Goal: Task Accomplishment & Management: Manage account settings

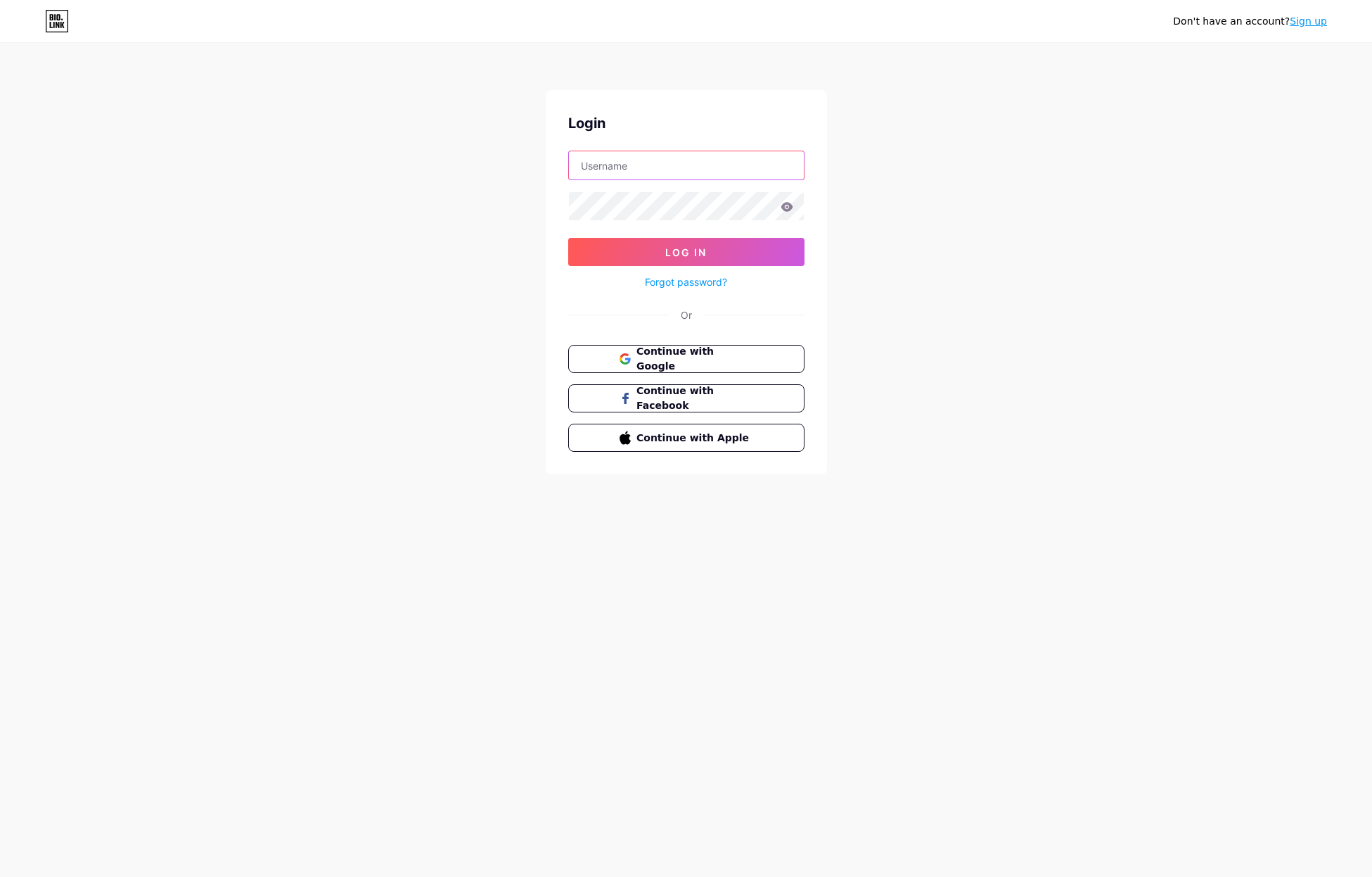
type input "liladalton"
click at [696, 252] on span "Log In" at bounding box center [686, 253] width 41 height 12
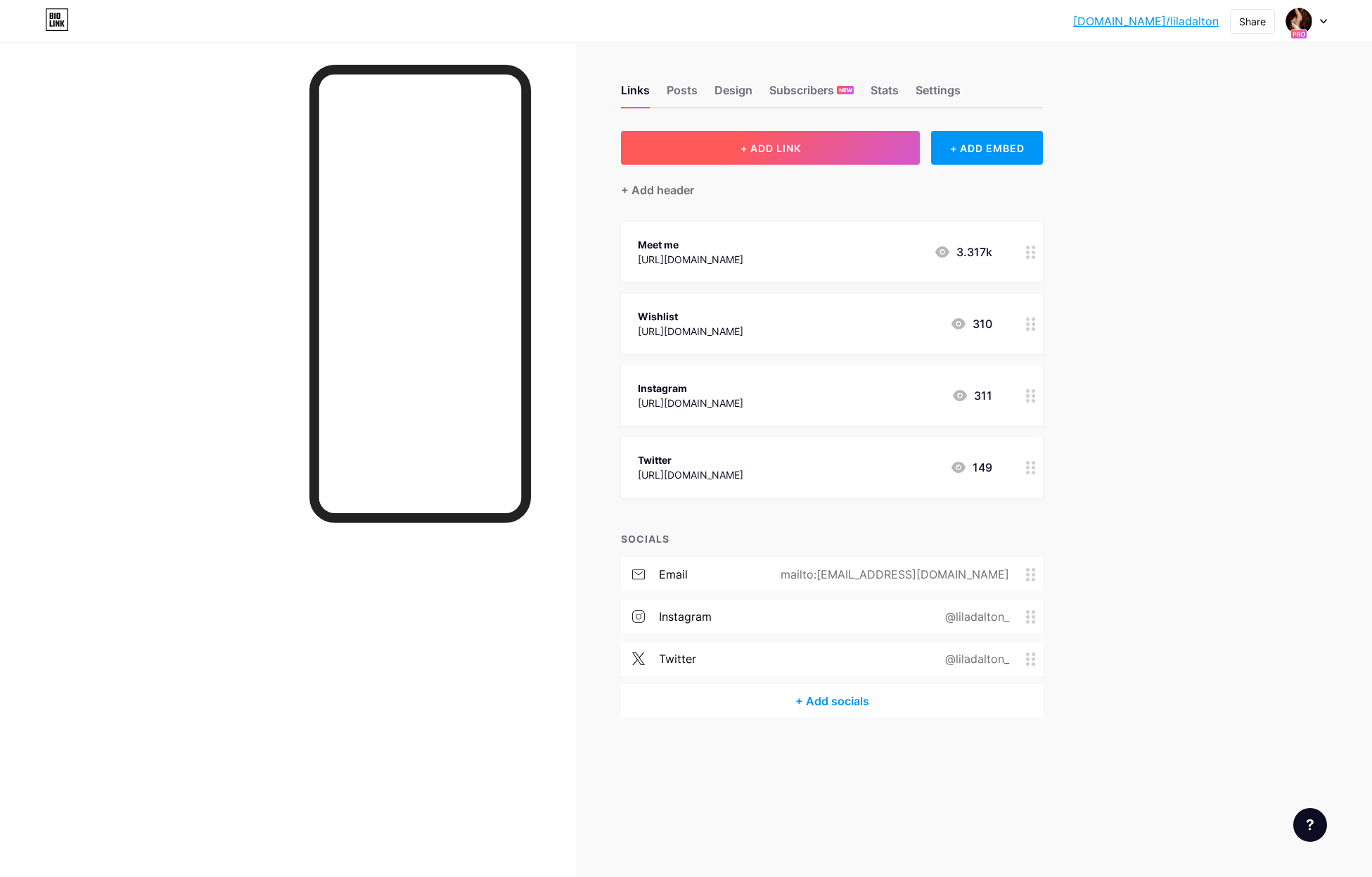
click at [755, 139] on button "+ ADD LINK" at bounding box center [770, 147] width 299 height 34
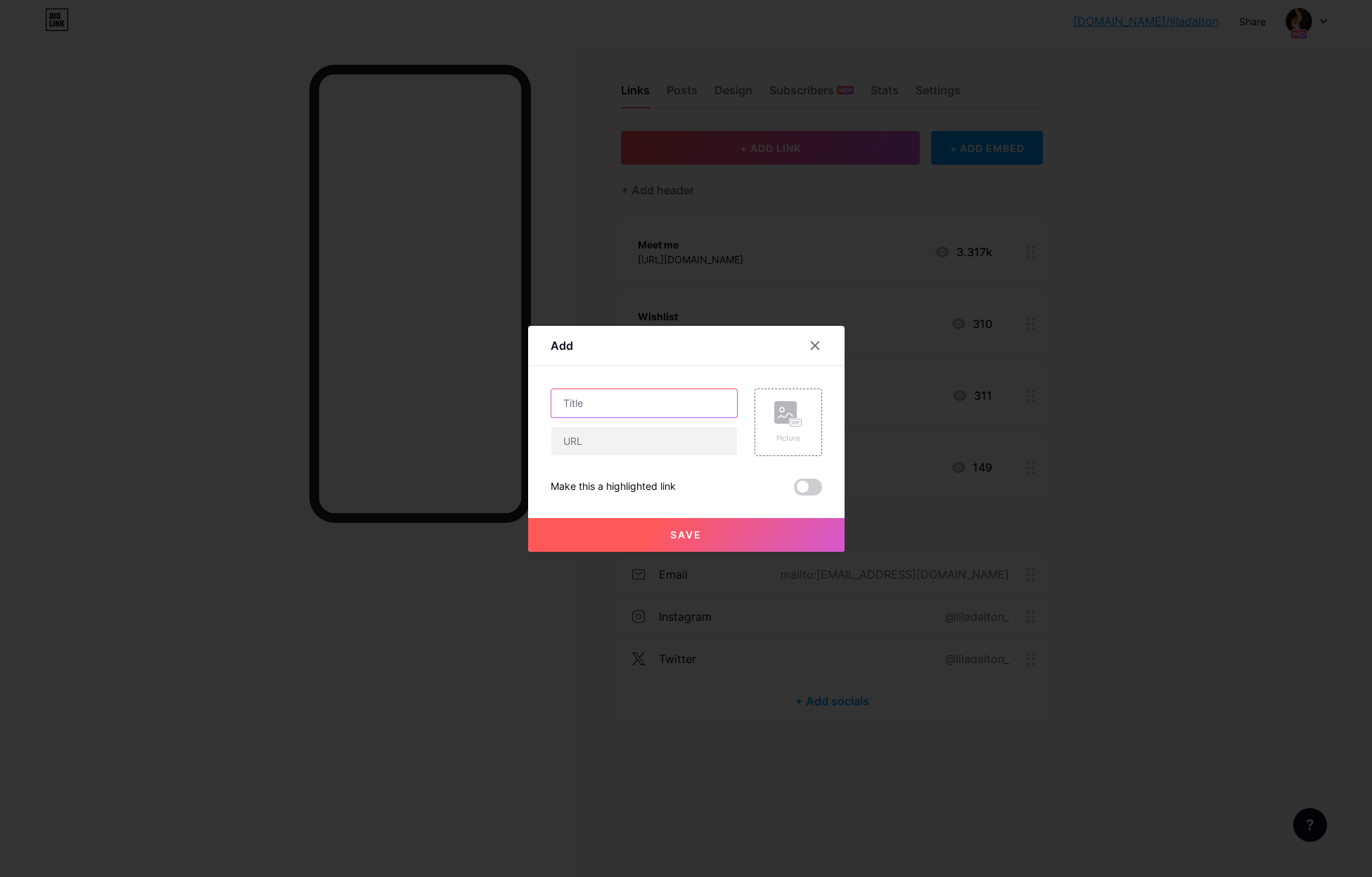
click at [603, 404] on input "text" at bounding box center [644, 403] width 186 height 28
type input "Website"
click at [561, 446] on input "text" at bounding box center [644, 441] width 186 height 28
type input "[DOMAIN_NAME]"
click at [669, 536] on button "Save" at bounding box center [686, 535] width 316 height 34
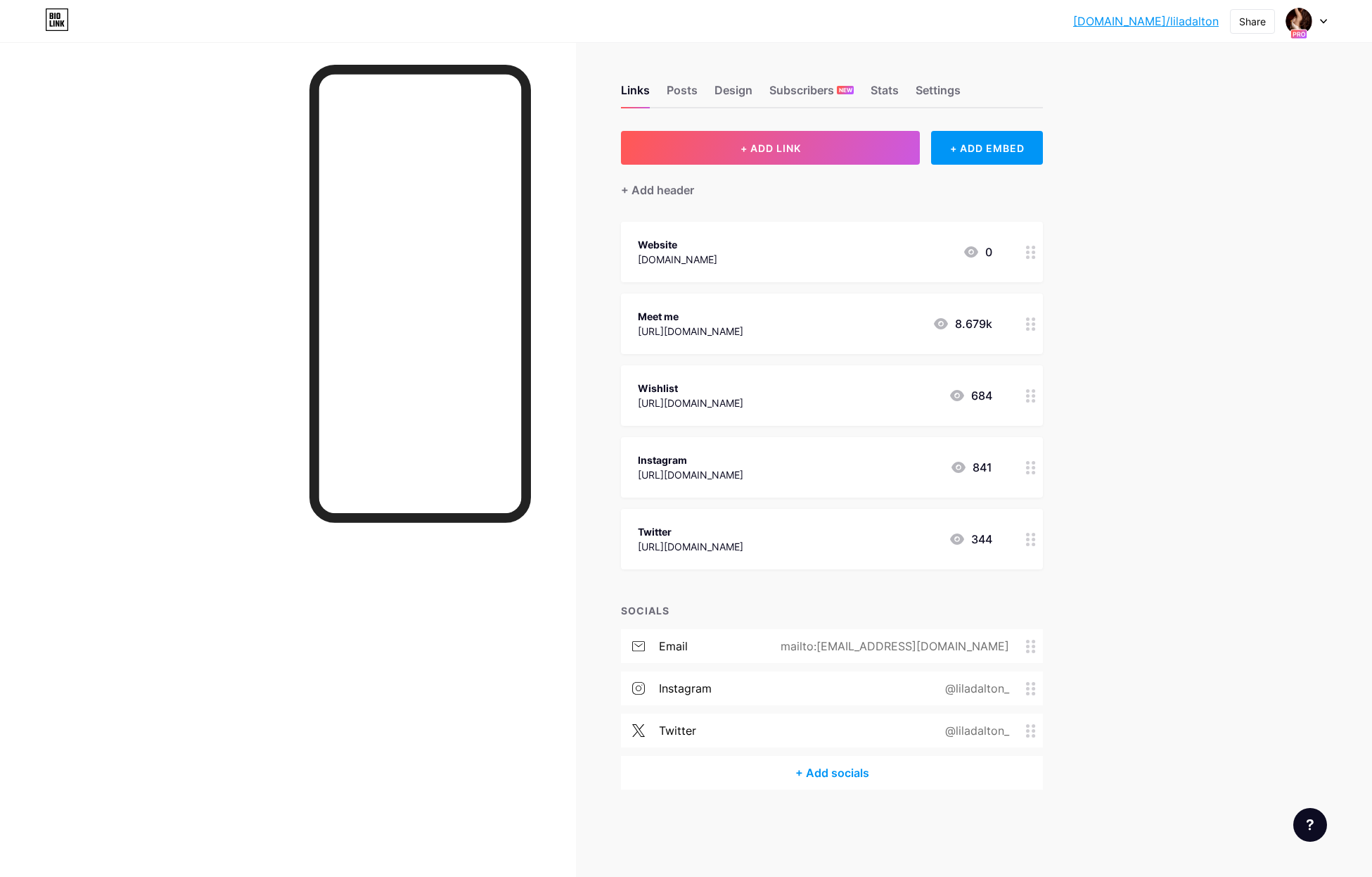
click at [992, 395] on div "684" at bounding box center [970, 395] width 44 height 17
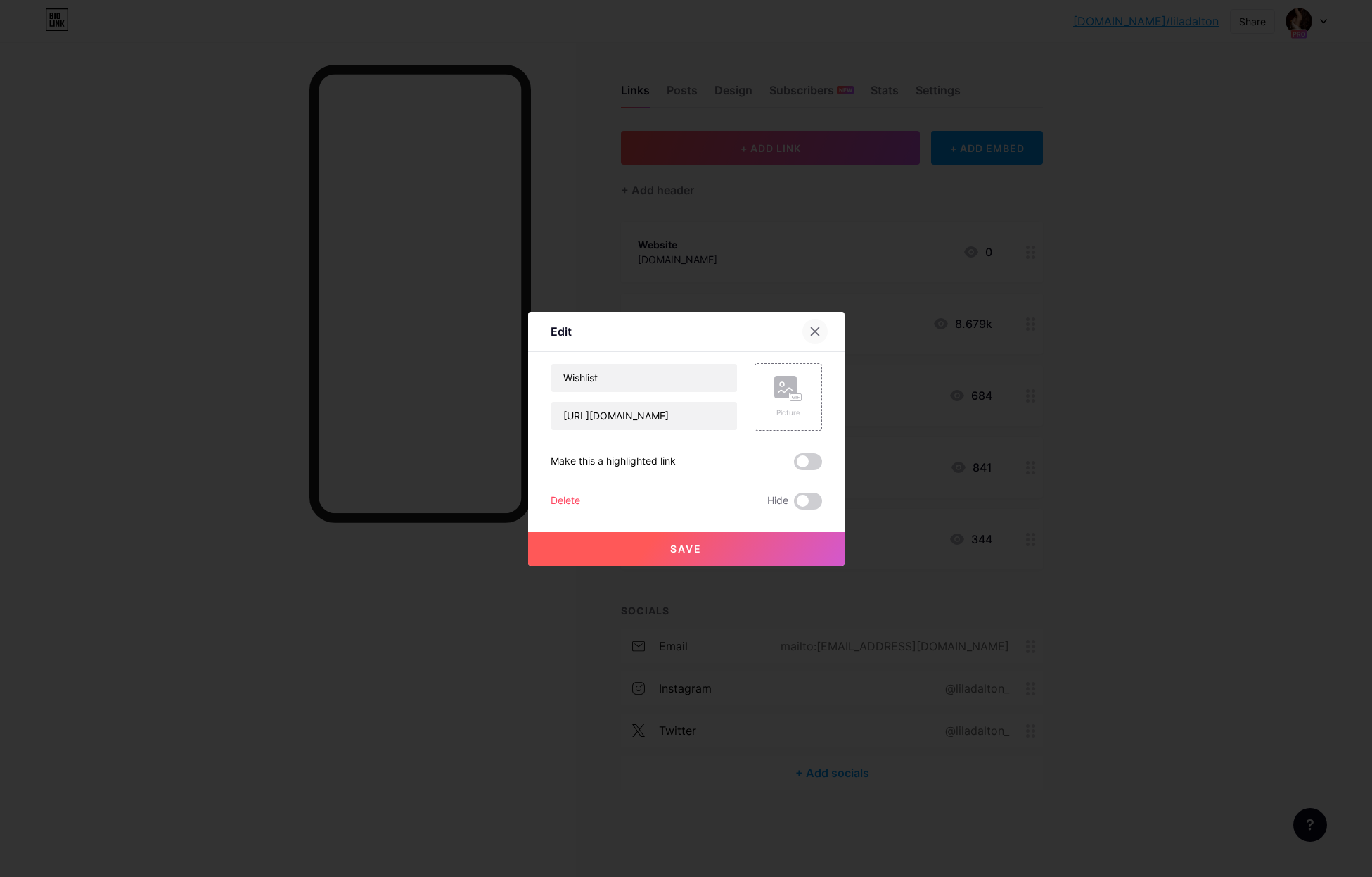
click at [814, 332] on icon at bounding box center [814, 331] width 8 height 8
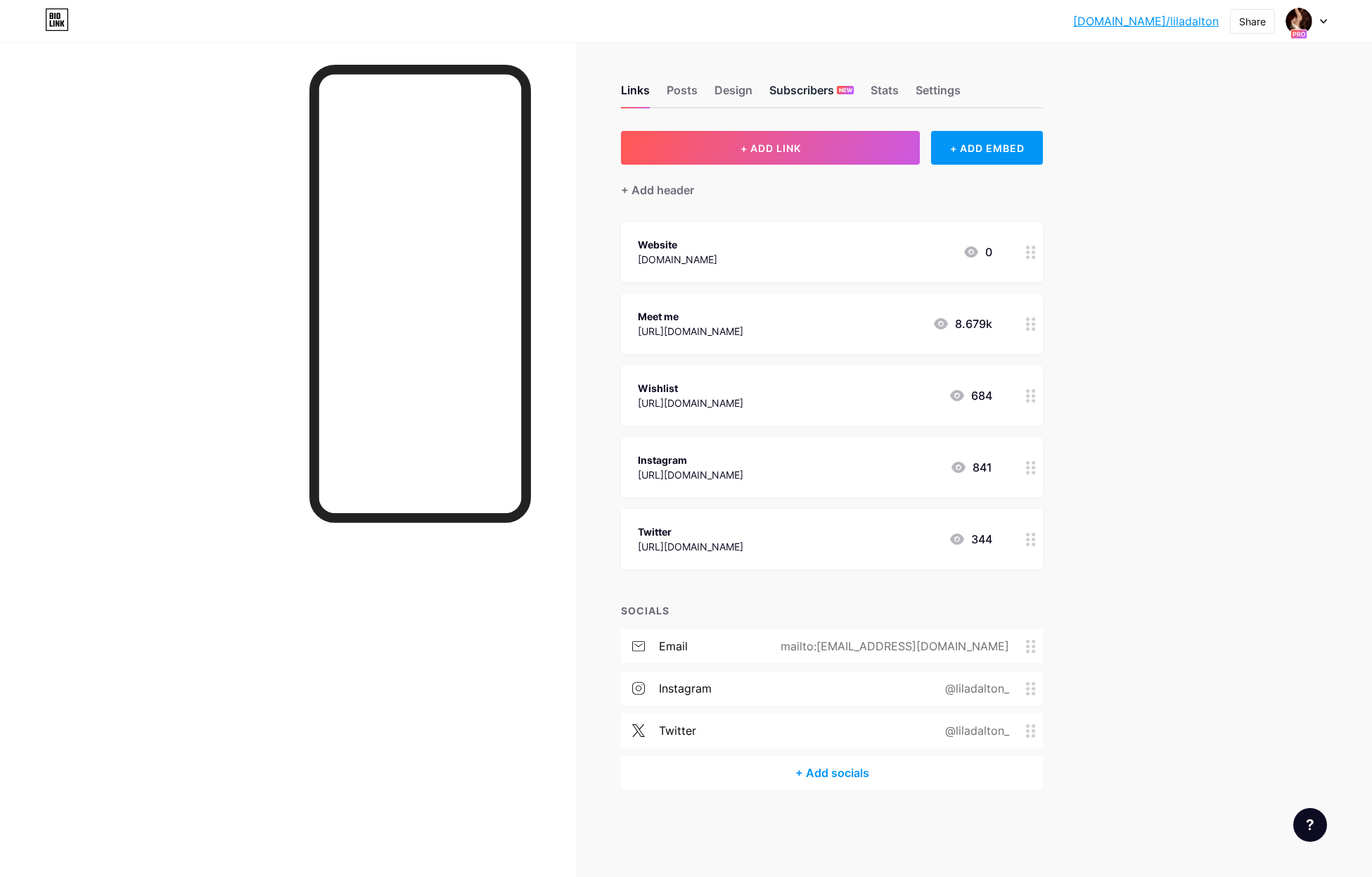
click at [805, 91] on div "Subscribers NEW" at bounding box center [812, 94] width 84 height 25
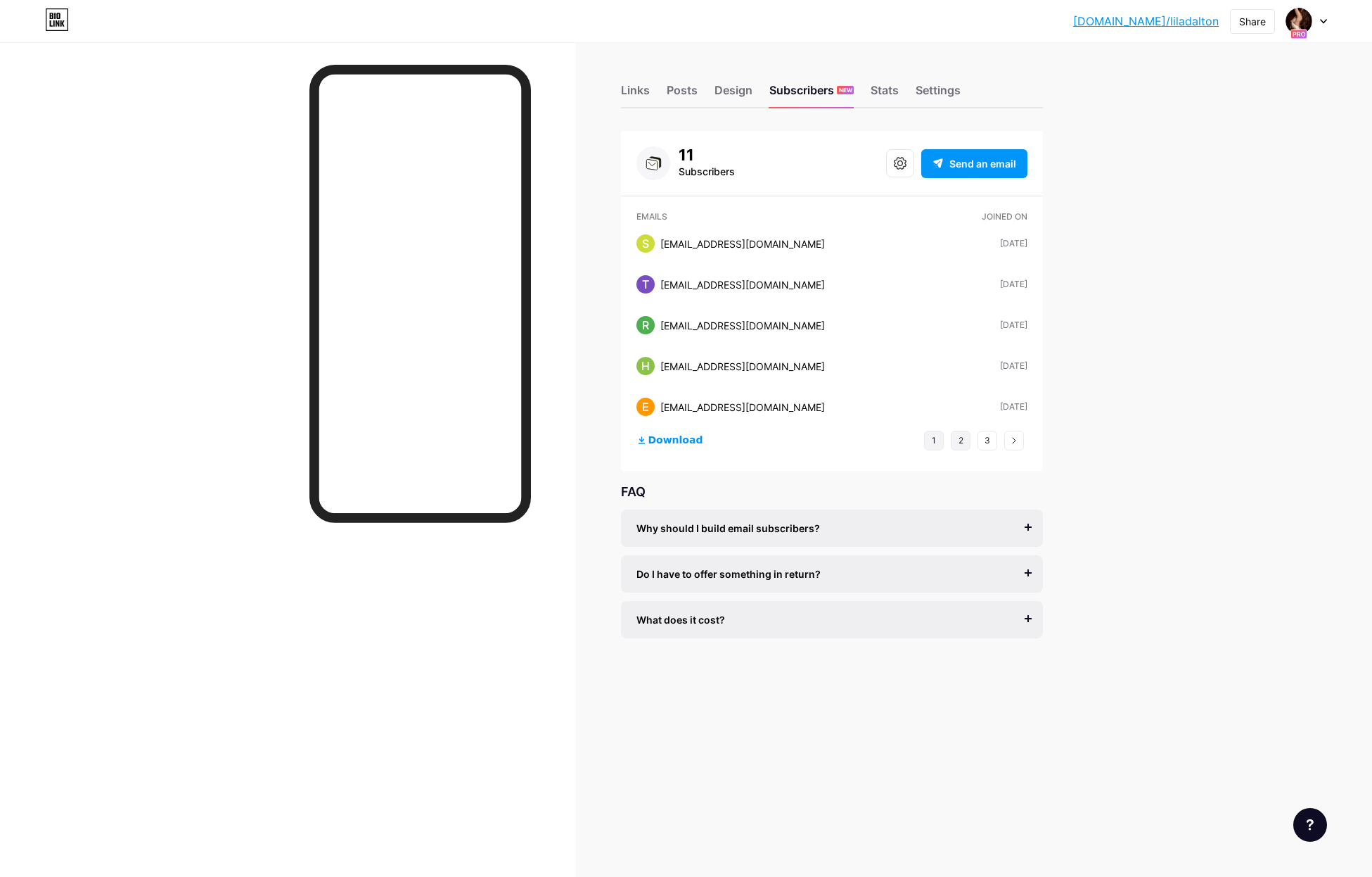
click at [963, 443] on button "2" at bounding box center [961, 440] width 19 height 19
click at [985, 446] on button "3" at bounding box center [987, 440] width 19 height 19
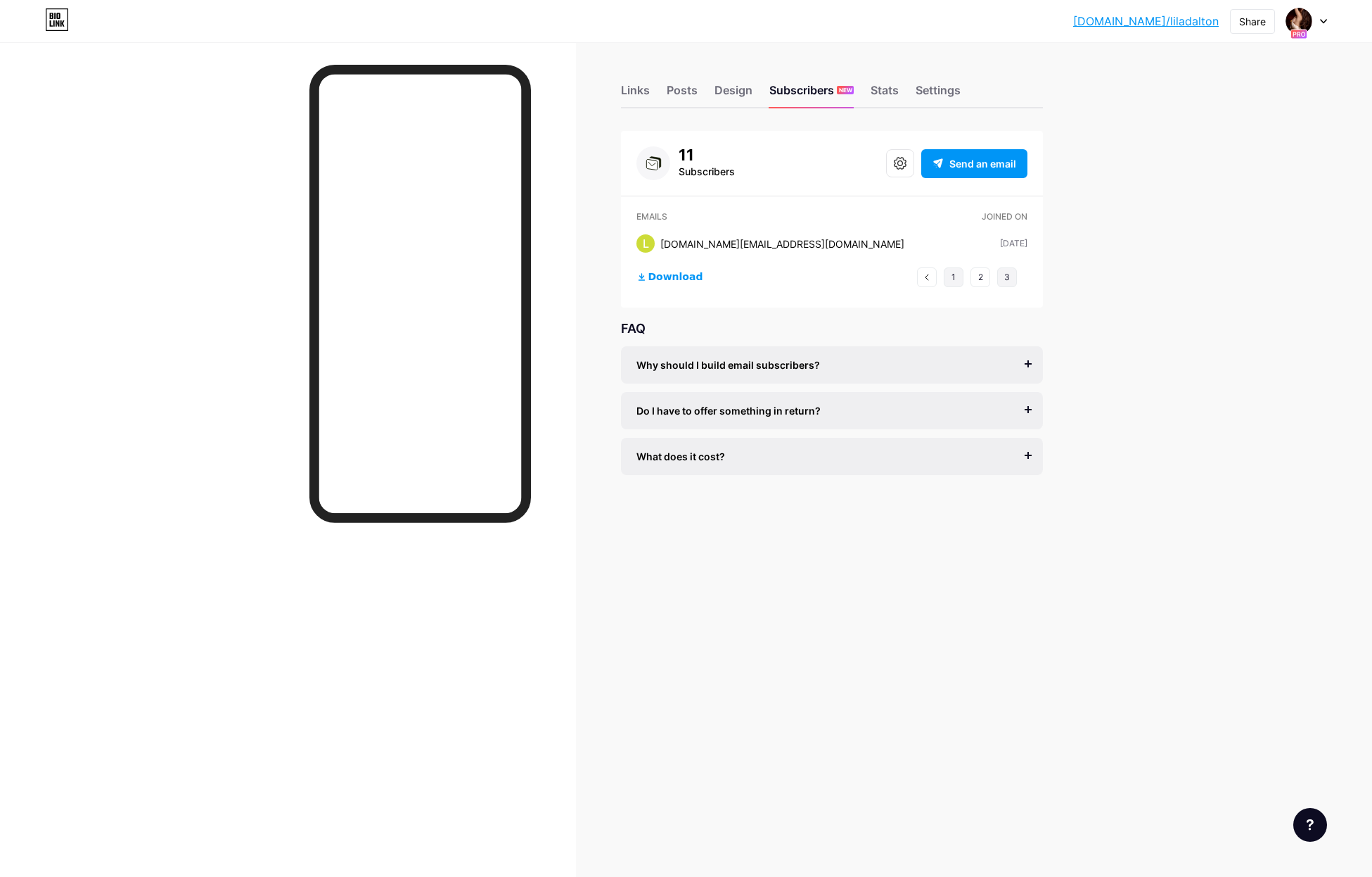
click at [956, 278] on button "1" at bounding box center [954, 277] width 19 height 19
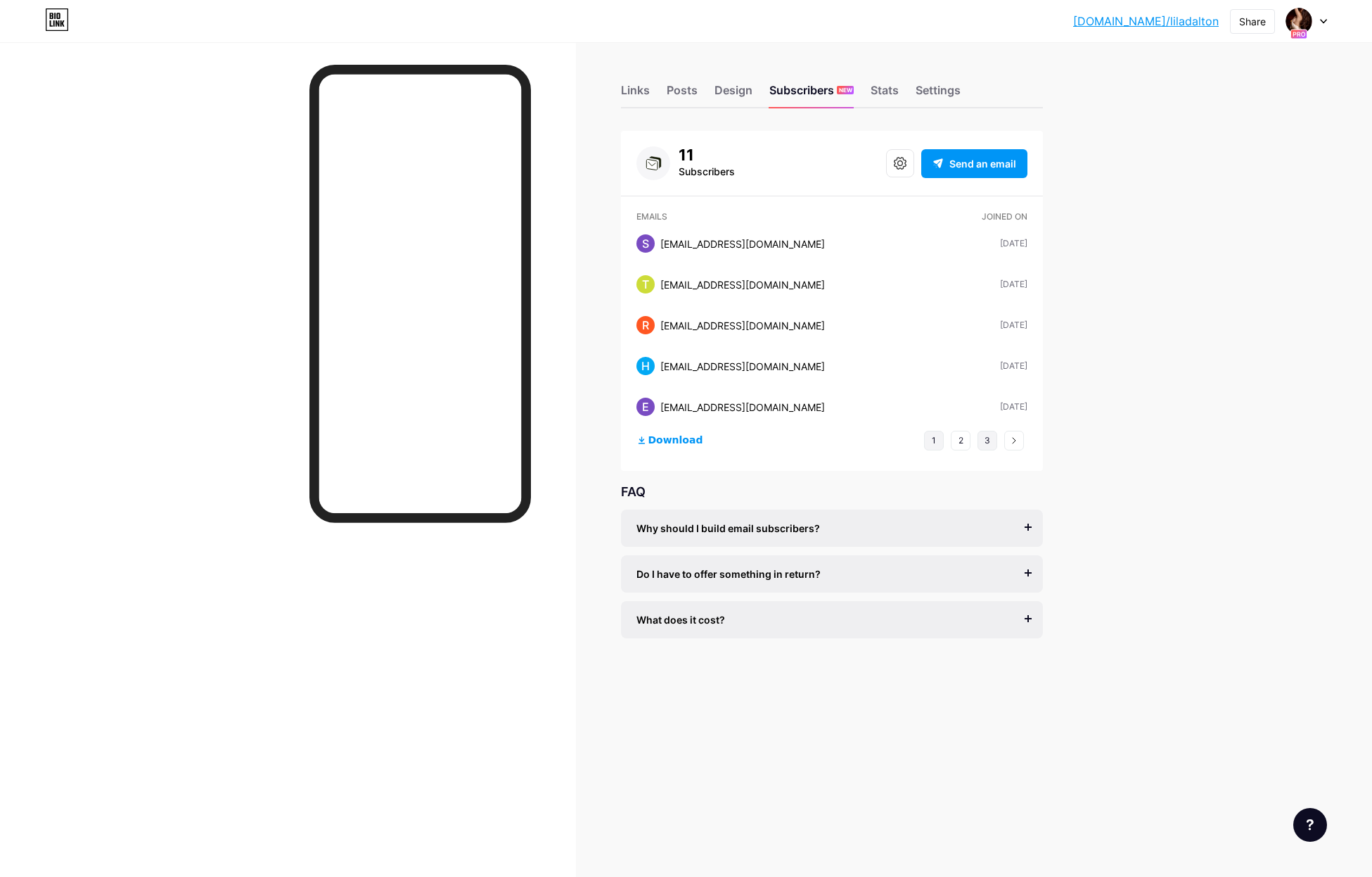
click at [984, 439] on button "3" at bounding box center [987, 440] width 19 height 19
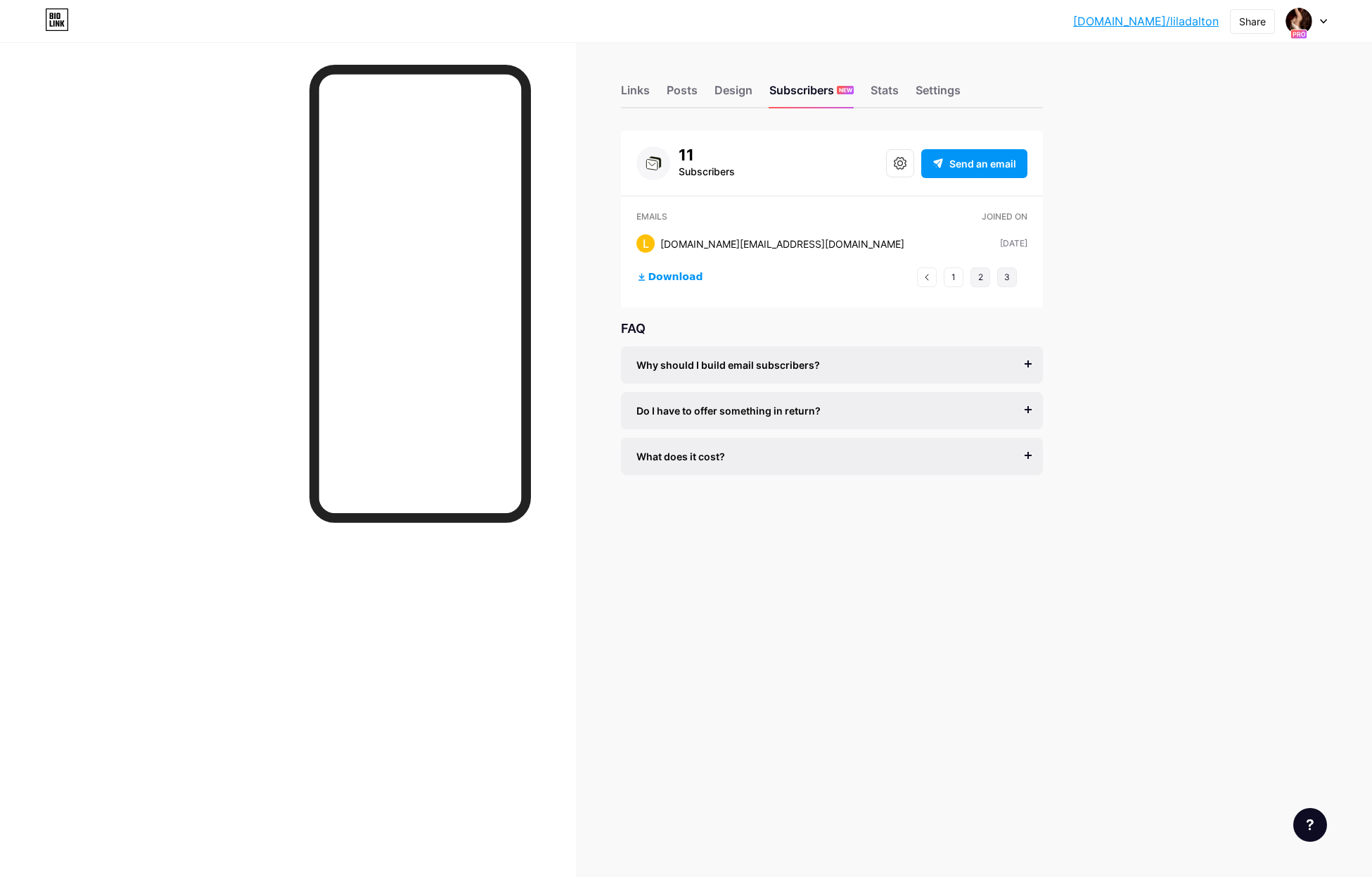
click at [984, 280] on button "2" at bounding box center [980, 277] width 19 height 19
